Goal: Information Seeking & Learning: Learn about a topic

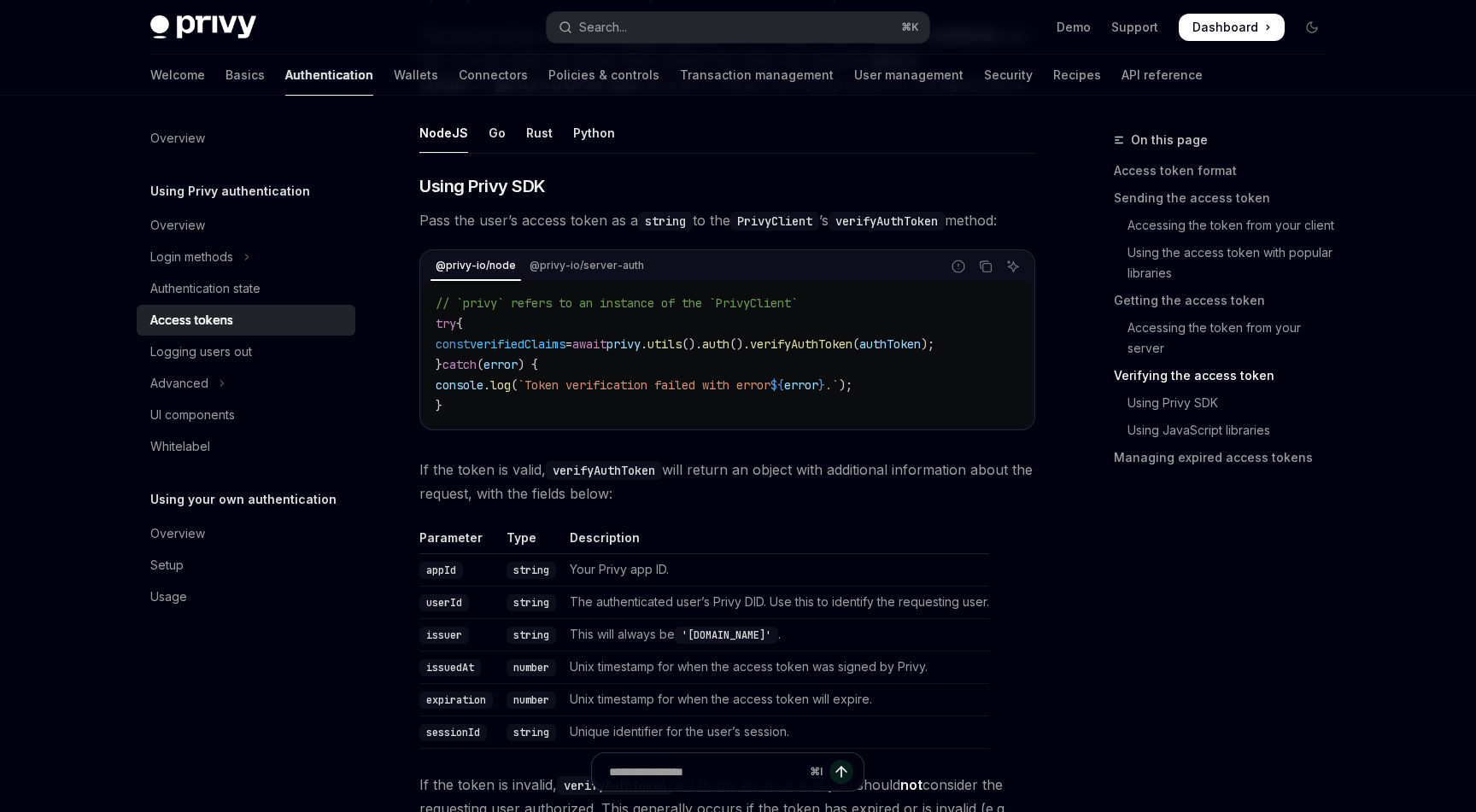
scroll to position [2679, 0]
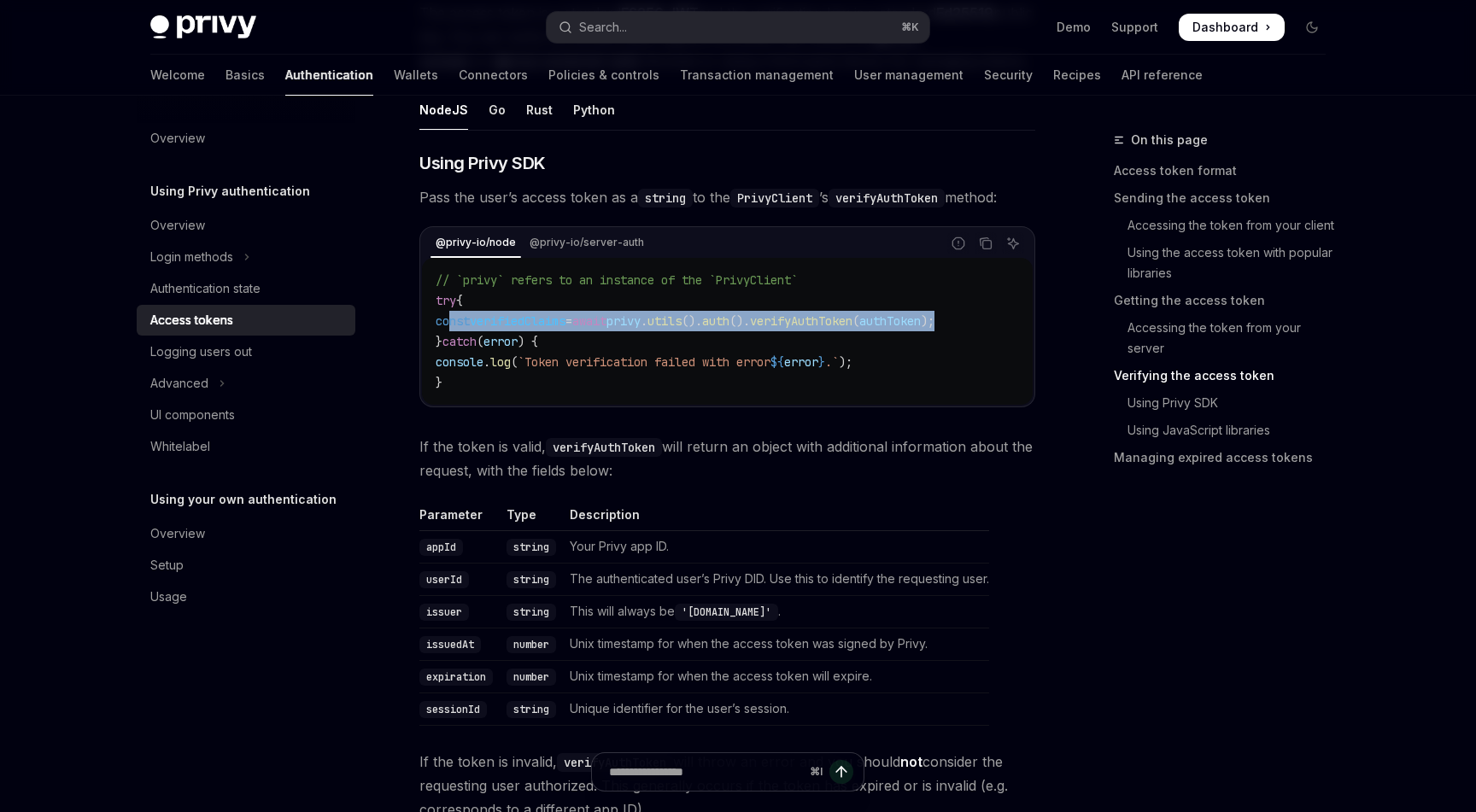
drag, startPoint x: 451, startPoint y: 324, endPoint x: 999, endPoint y: 315, distance: 548.1
click at [934, 315] on span "const verifiedClaims = await privy . utils (). auth (). verifyAuthToken ( authT…" at bounding box center [684, 321] width 499 height 15
copy span "const verifiedClaims = await privy . utils (). auth (). verifyAuthToken ( authT…"
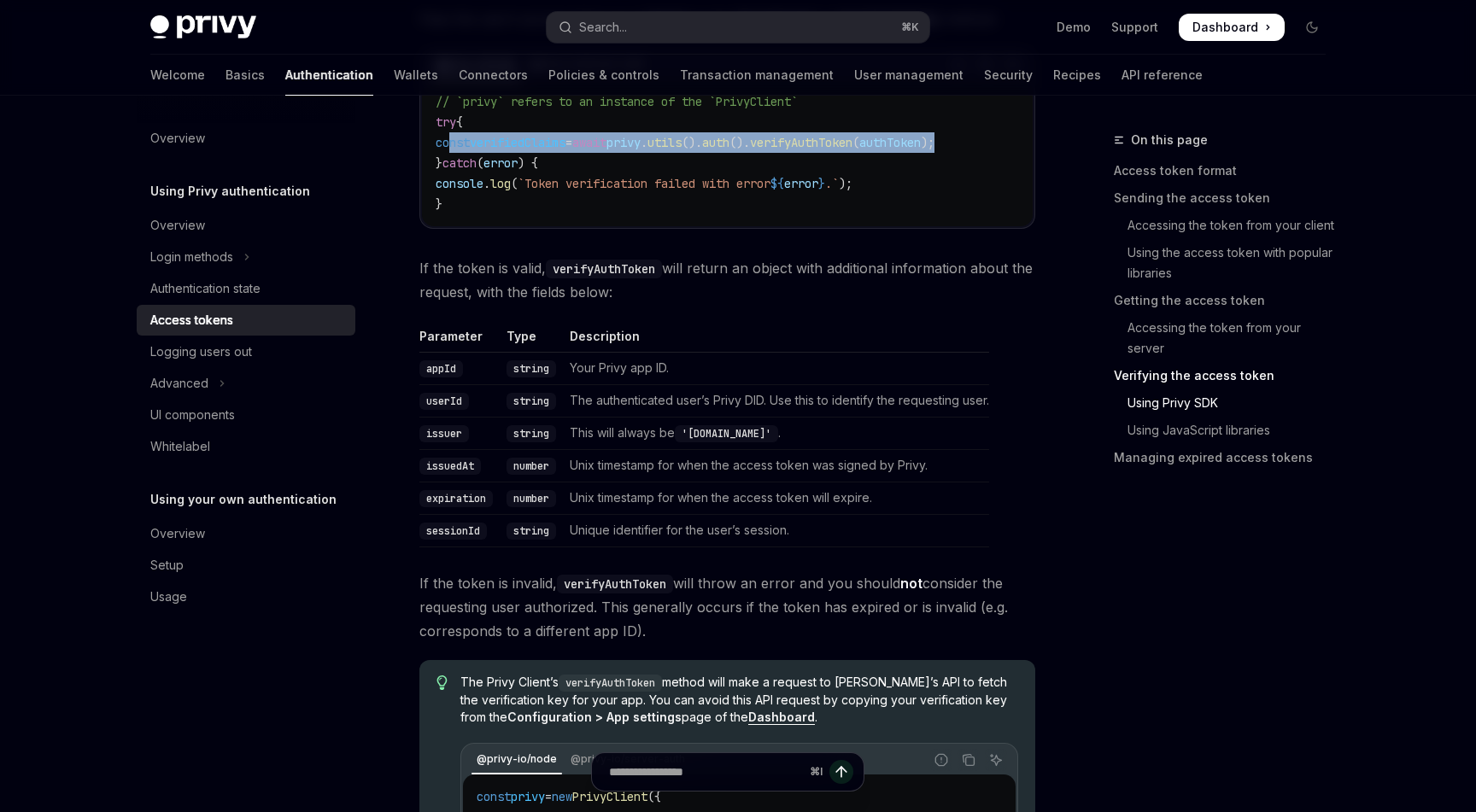
scroll to position [2859, 0]
click at [206, 256] on div "Login methods" at bounding box center [191, 256] width 82 height 20
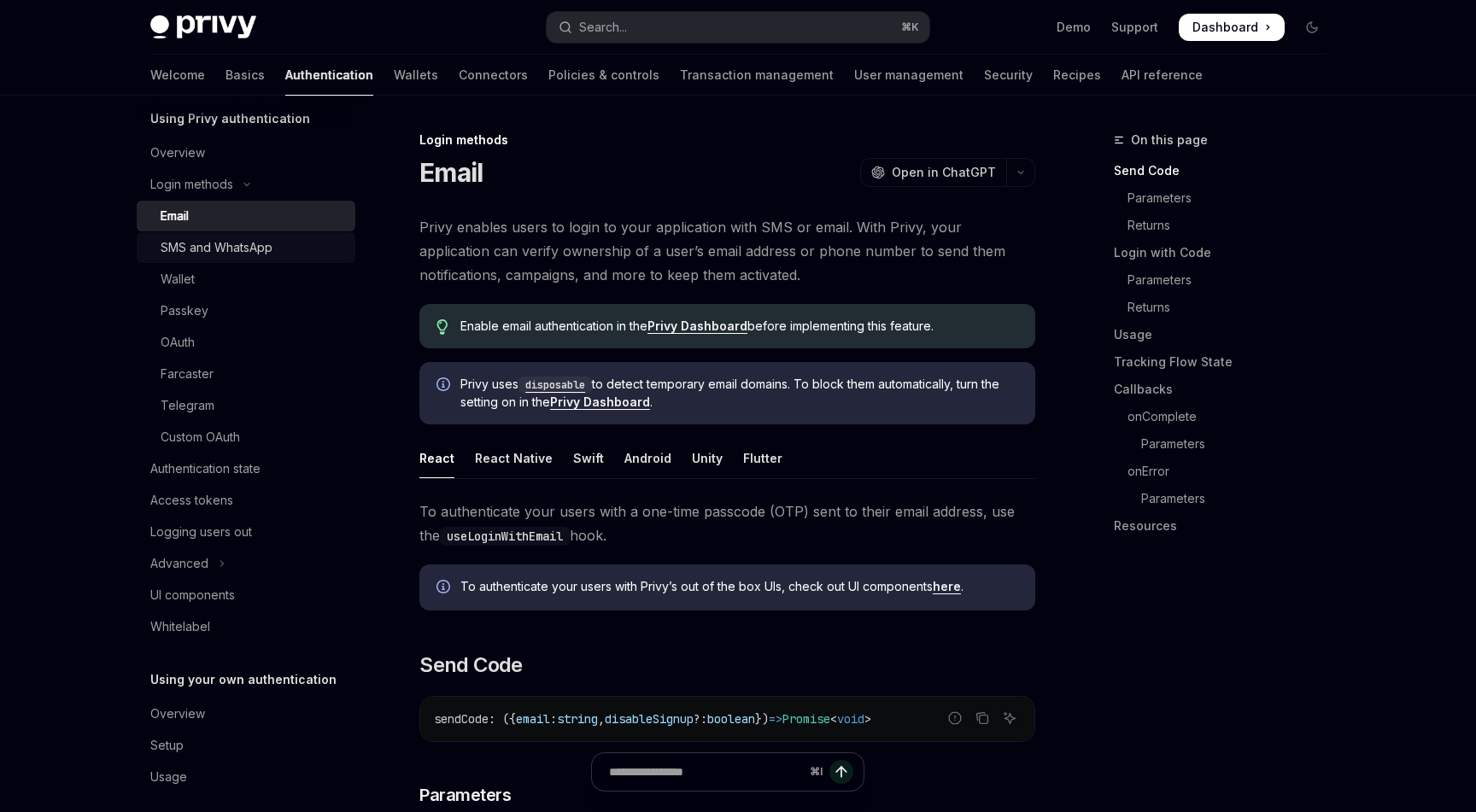
scroll to position [87, 0]
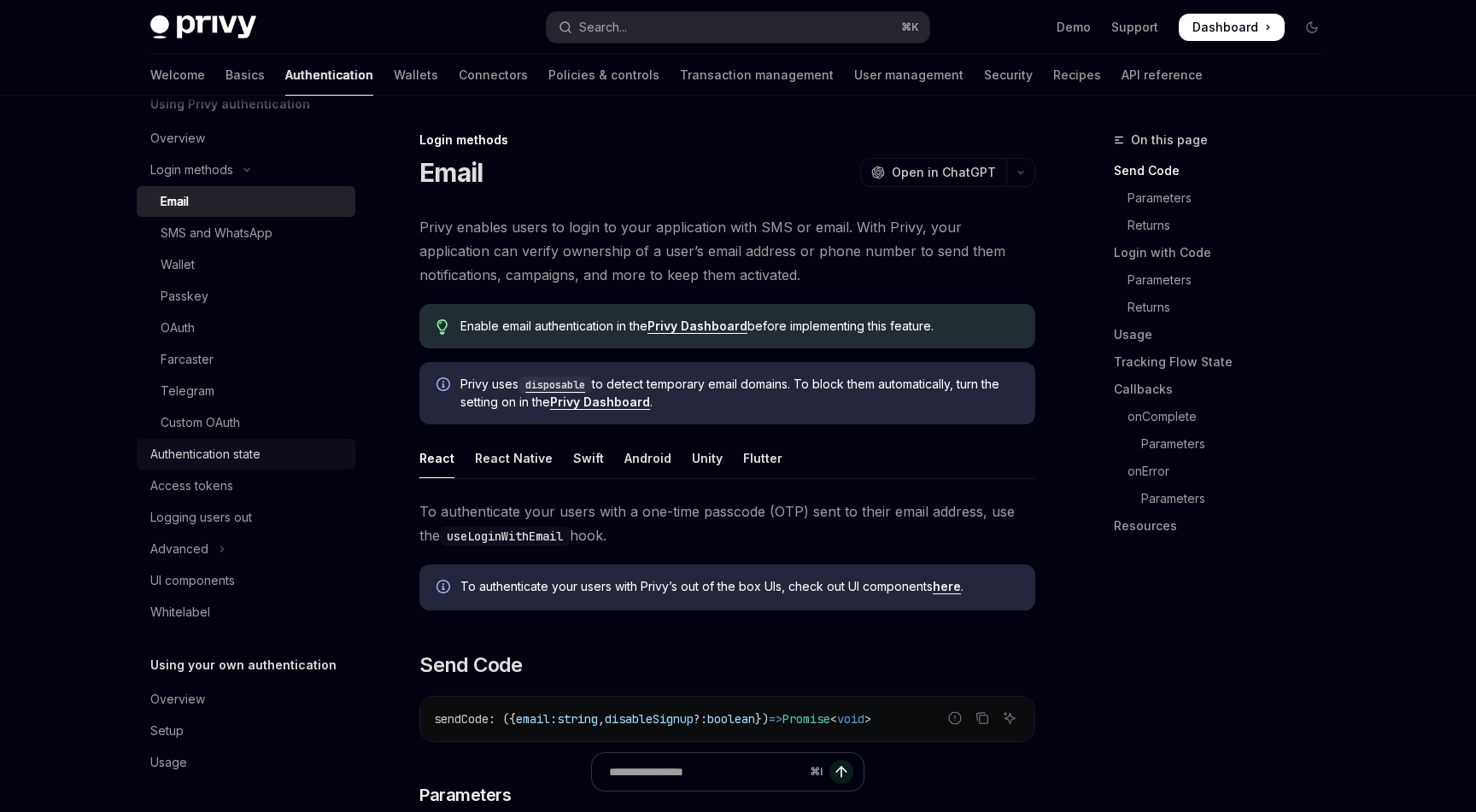
click at [202, 454] on div "Authentication state" at bounding box center [206, 454] width 110 height 20
type textarea "*"
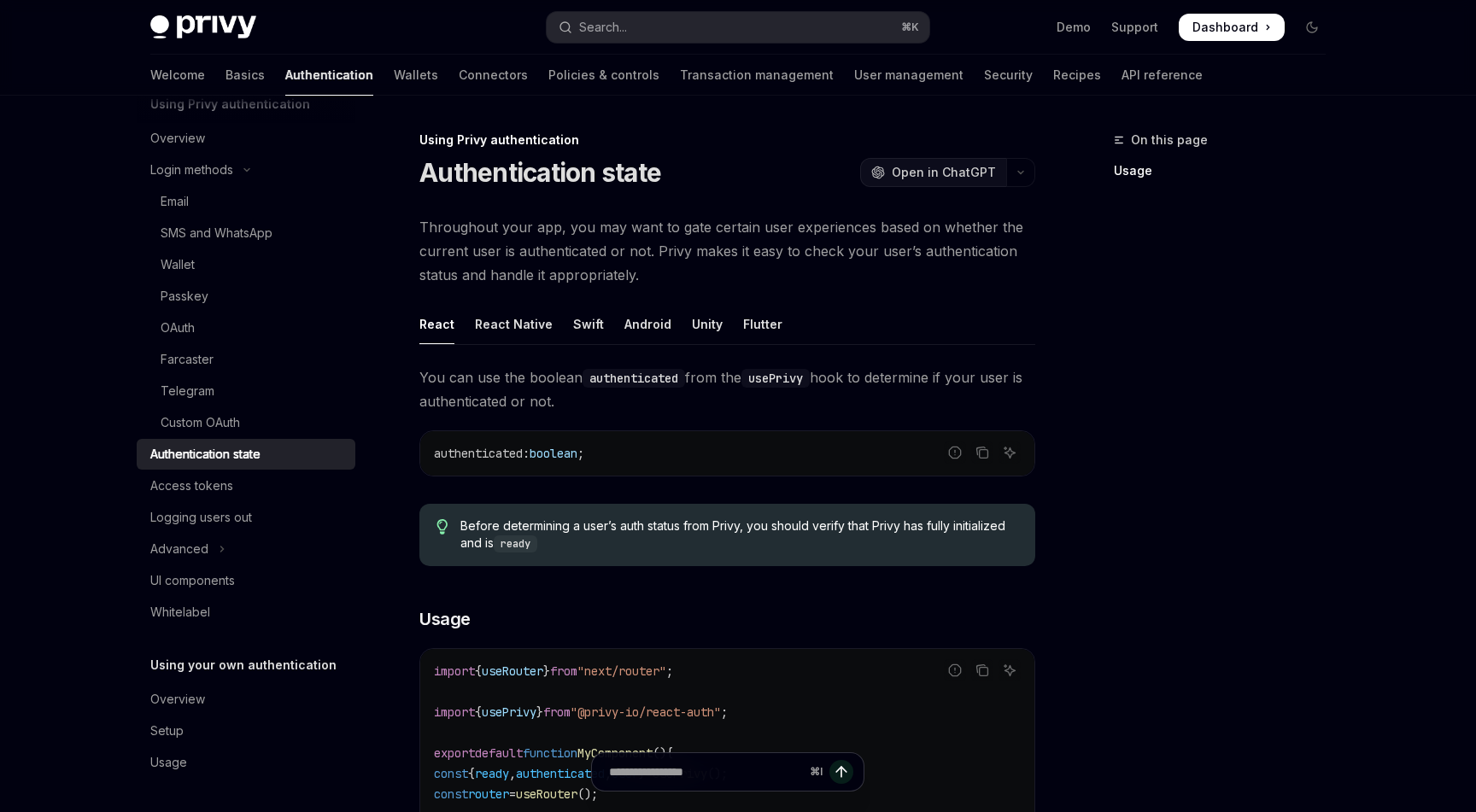
click at [969, 165] on span "Open in ChatGPT" at bounding box center [944, 172] width 105 height 17
